Goal: Obtain resource: Obtain resource

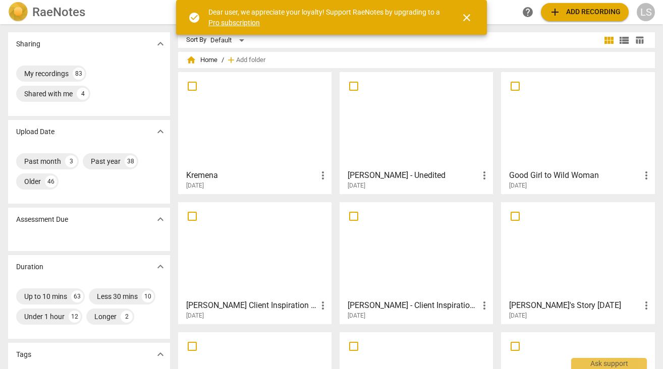
click at [566, 133] on div at bounding box center [577, 120] width 146 height 89
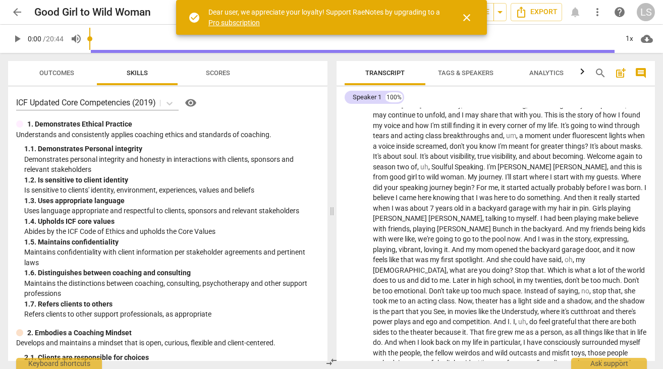
scroll to position [132, 0]
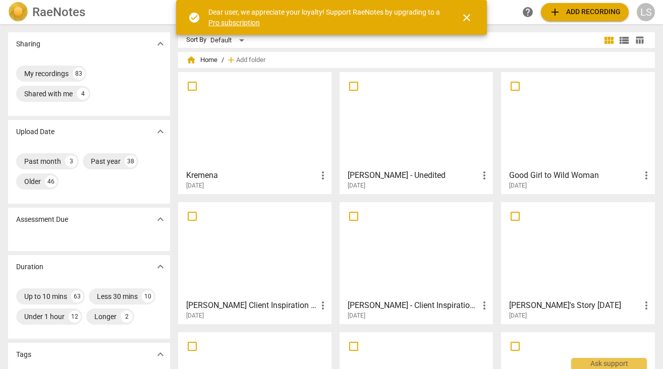
click at [570, 264] on div at bounding box center [577, 250] width 146 height 89
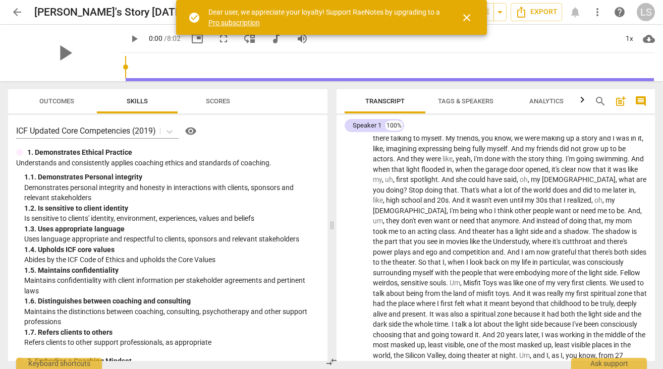
scroll to position [67, 0]
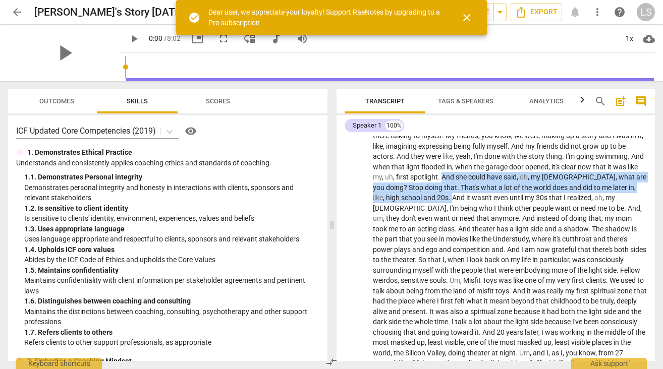
drag, startPoint x: 454, startPoint y: 178, endPoint x: 425, endPoint y: 198, distance: 35.5
copy p "And she could have said , oh , my God , what are you doing ? Stop doing that . …"
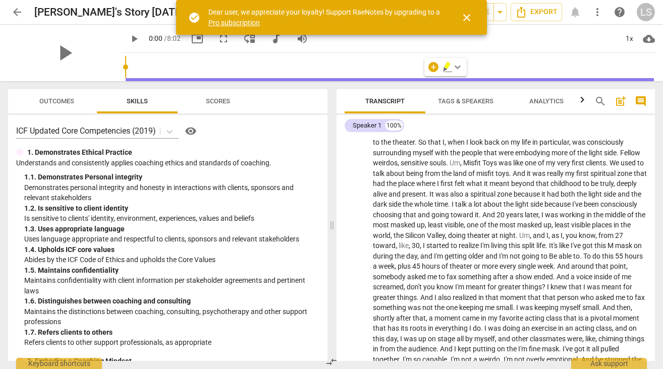
scroll to position [194, 0]
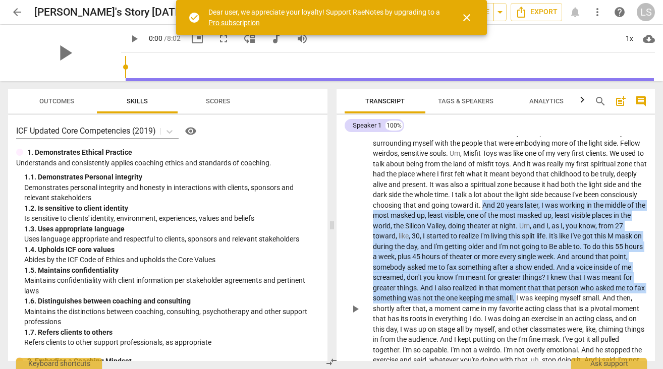
drag, startPoint x: 482, startPoint y: 205, endPoint x: 538, endPoint y: 293, distance: 104.5
copy p "And [DATE] , I was working in the middle of the most masked up , least visible …"
